Goal: Information Seeking & Learning: Learn about a topic

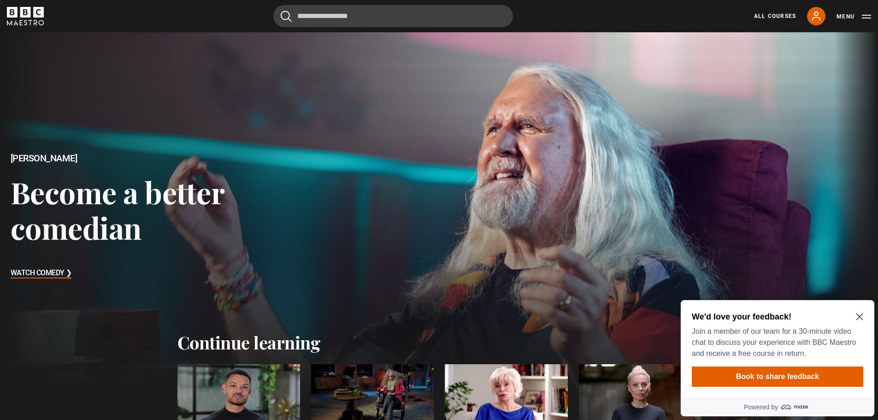
click at [32, 16] on icon "BBC Maestro" at bounding box center [25, 16] width 37 height 18
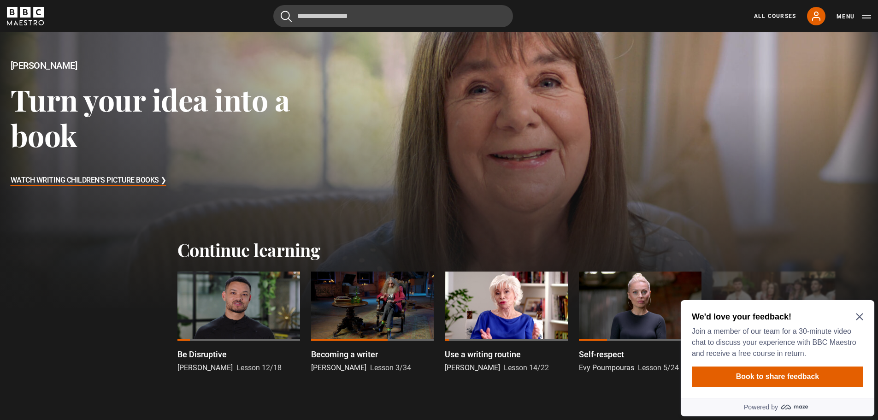
scroll to position [184, 0]
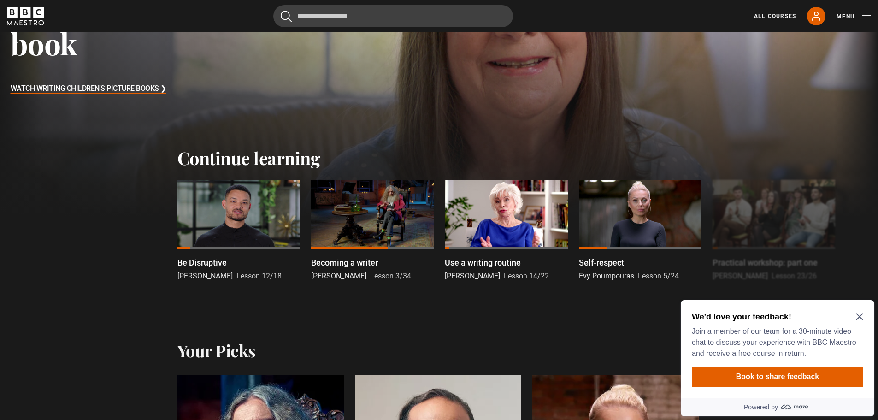
click at [860, 317] on icon "Close Maze Prompt" at bounding box center [859, 316] width 7 height 7
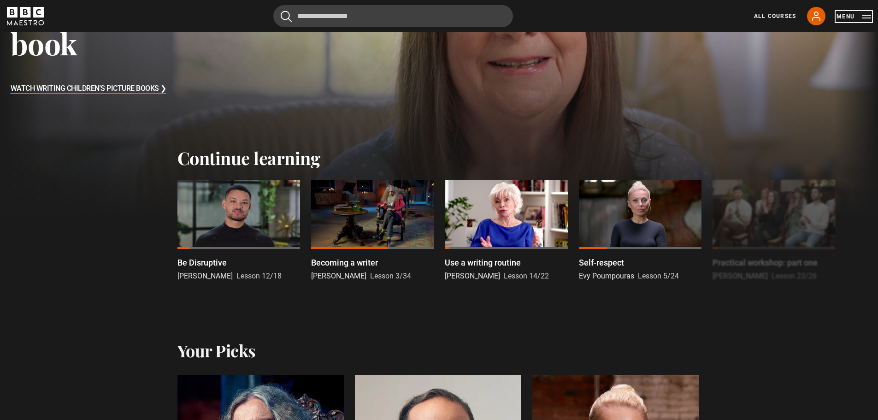
click at [869, 15] on button "Menu" at bounding box center [854, 16] width 35 height 9
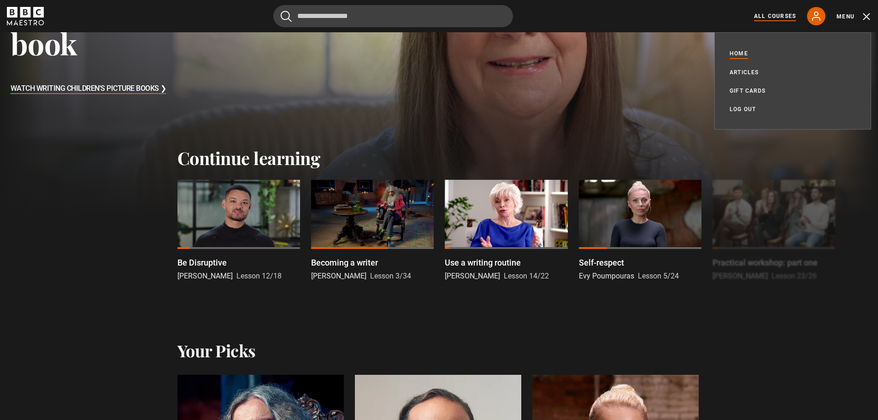
click at [780, 15] on link "All Courses" at bounding box center [775, 16] width 42 height 8
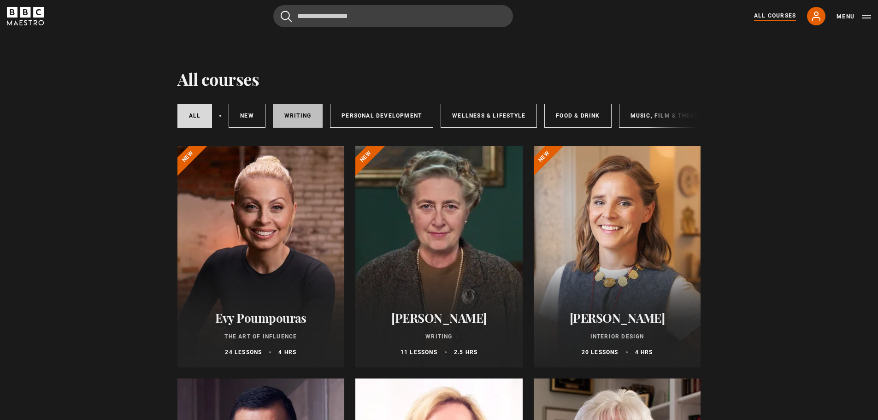
click at [296, 110] on link "Writing" at bounding box center [298, 116] width 50 height 24
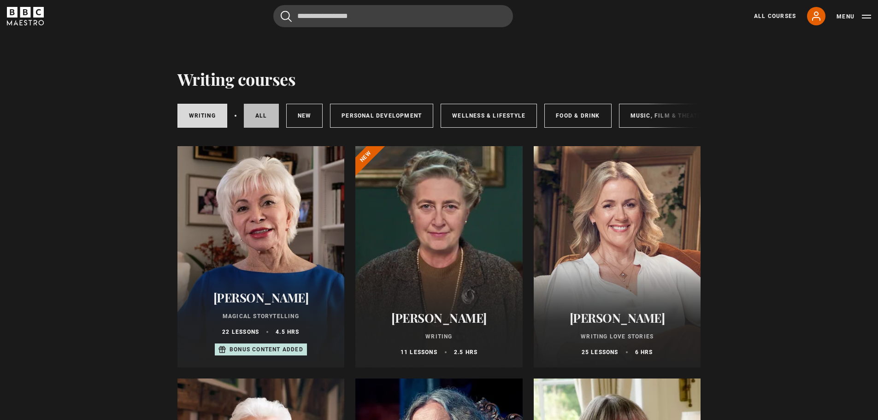
click at [264, 118] on link "All courses" at bounding box center [261, 116] width 35 height 24
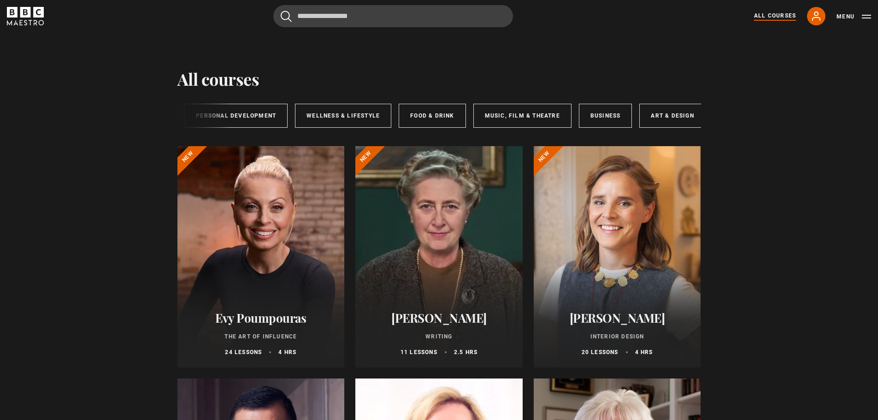
scroll to position [0, 153]
click at [234, 119] on link "Personal Development" at bounding box center [228, 116] width 103 height 24
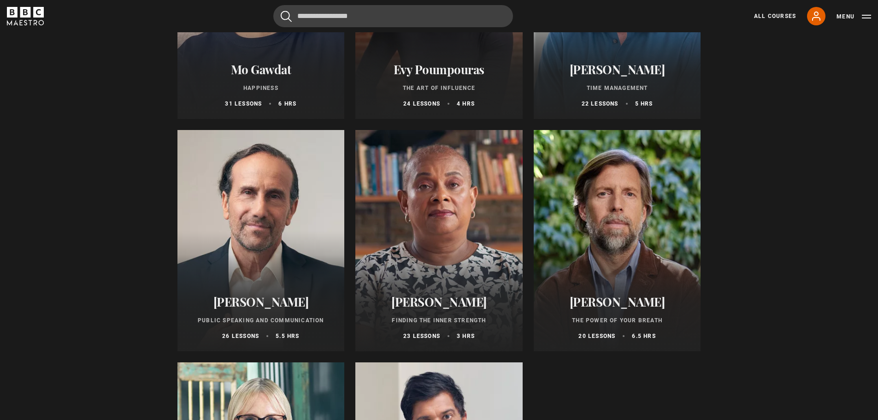
scroll to position [277, 0]
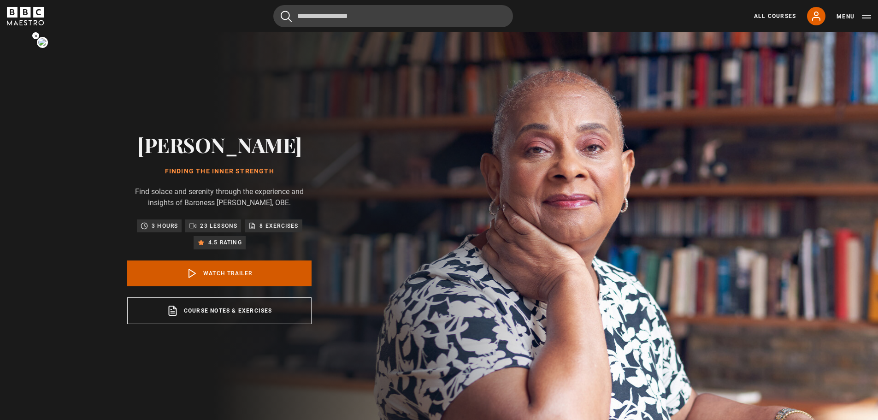
click at [260, 271] on link "Watch Trailer" at bounding box center [219, 273] width 184 height 26
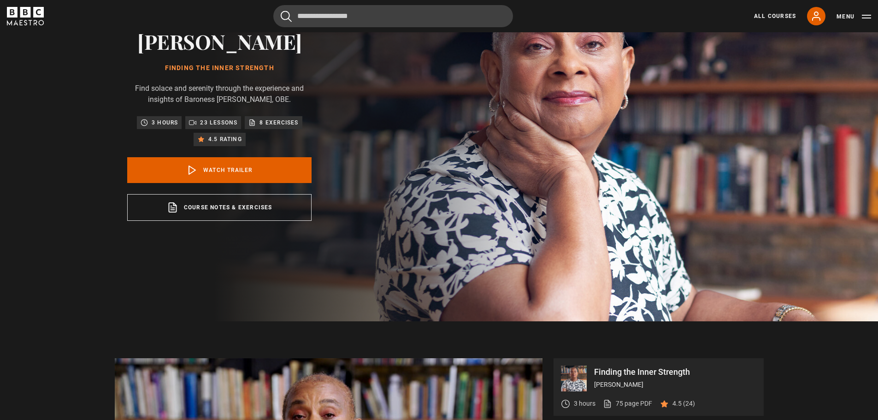
scroll to position [56, 0]
